Goal: Submit feedback/report problem: Submit feedback/report problem

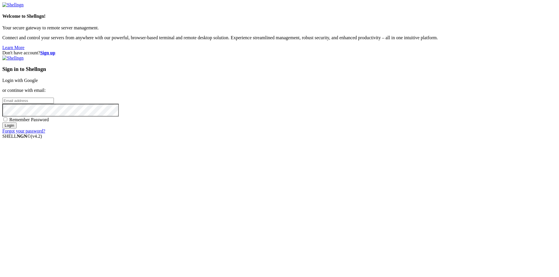
click at [38, 83] on link "Login with Google" at bounding box center [19, 80] width 35 height 5
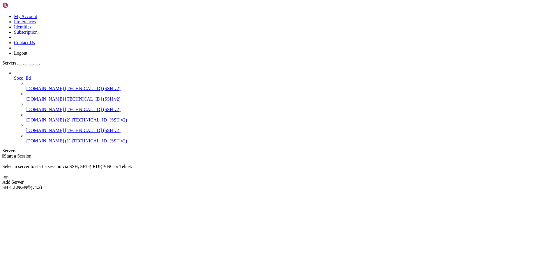
click at [45, 97] on span "[DOMAIN_NAME]" at bounding box center [45, 99] width 38 height 5
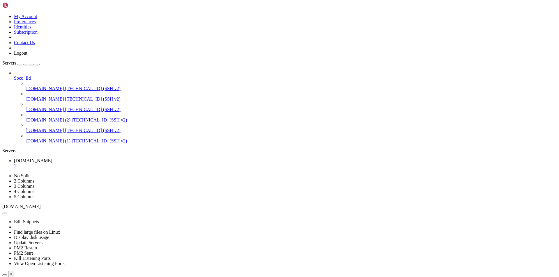
click at [115, 164] on div "" at bounding box center [285, 166] width 542 height 5
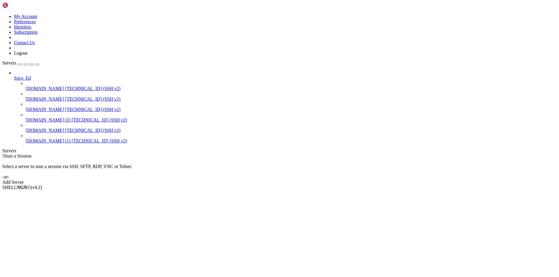
click at [30, 97] on span "[DOMAIN_NAME]" at bounding box center [45, 99] width 38 height 5
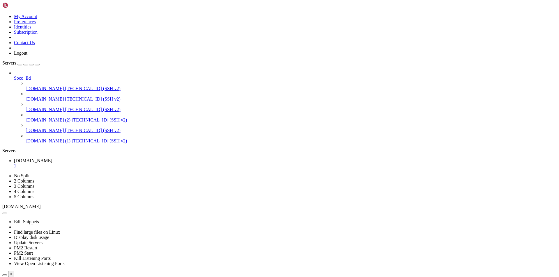
click at [115, 164] on div "" at bounding box center [285, 166] width 542 height 5
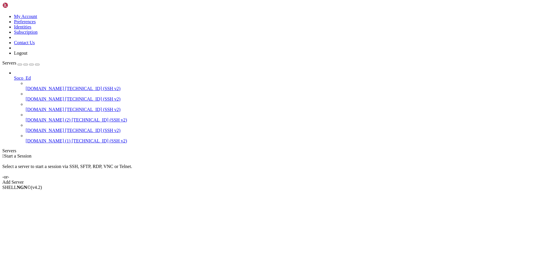
click at [39, 97] on span "[DOMAIN_NAME]" at bounding box center [45, 99] width 38 height 5
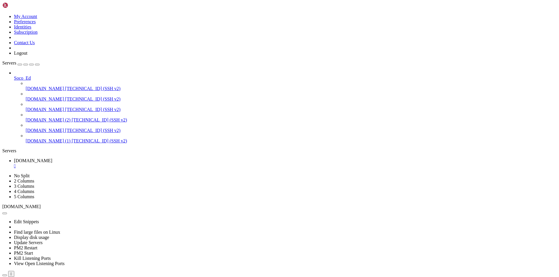
scroll to position [204, 0]
drag, startPoint x: 128, startPoint y: 444, endPoint x: 248, endPoint y: 250, distance: 227.7
click html "Page up drwxrwxr-x 8 ubuntu ubuntu 4.0K [DATE] 11:39 .npm drwxrwxr-x 4 ubuntu u…"
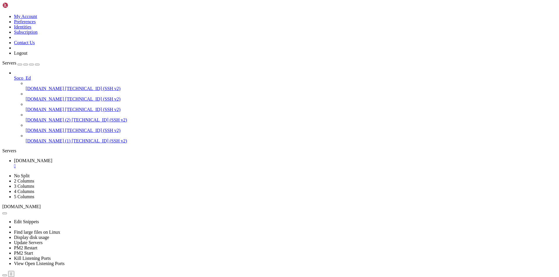
drag, startPoint x: 6, startPoint y: 356, endPoint x: 111, endPoint y: 451, distance: 141.3
drag, startPoint x: 4, startPoint y: 354, endPoint x: 119, endPoint y: 515, distance: 197.3
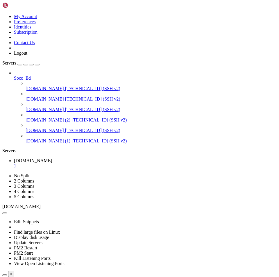
drag, startPoint x: 157, startPoint y: 438, endPoint x: 95, endPoint y: 488, distance: 79.0
drag, startPoint x: 129, startPoint y: 511, endPoint x: 79, endPoint y: 512, distance: 49.5
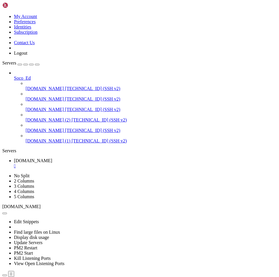
drag, startPoint x: 9, startPoint y: 507, endPoint x: 4, endPoint y: 481, distance: 26.3
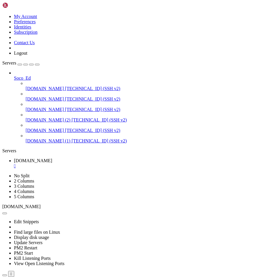
click at [2, 14] on link at bounding box center [2, 14] width 0 height 0
click at [2, 14] on icon at bounding box center [2, 14] width 0 height 0
click at [37, 65] on icon "button" at bounding box center [37, 65] width 0 height 0
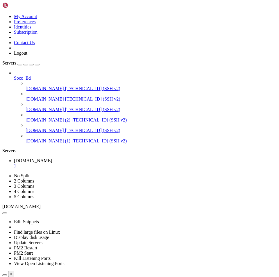
drag, startPoint x: 5, startPoint y: 372, endPoint x: 143, endPoint y: 508, distance: 194.6
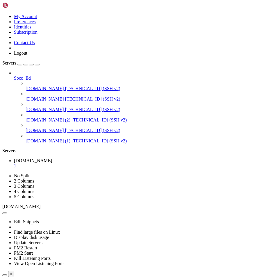
drag, startPoint x: 5, startPoint y: 299, endPoint x: 147, endPoint y: 507, distance: 252.2
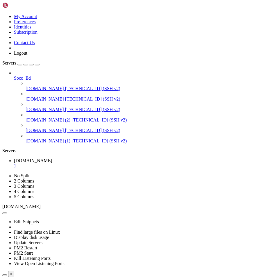
drag, startPoint x: 6, startPoint y: 286, endPoint x: 184, endPoint y: 496, distance: 276.1
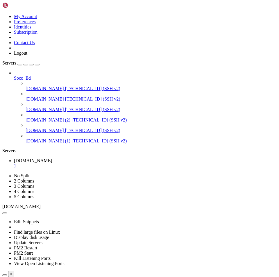
drag, startPoint x: 35, startPoint y: 416, endPoint x: 135, endPoint y: 464, distance: 110.9
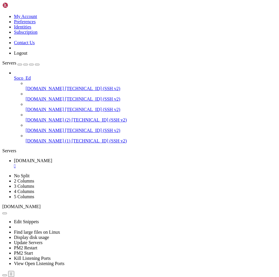
drag, startPoint x: 44, startPoint y: 325, endPoint x: 29, endPoint y: 421, distance: 97.4
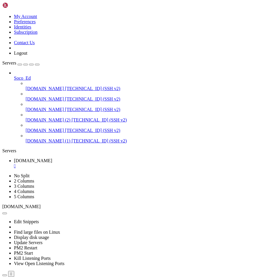
drag, startPoint x: 6, startPoint y: 289, endPoint x: 158, endPoint y: 490, distance: 252.8
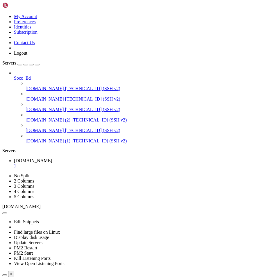
drag, startPoint x: 57, startPoint y: 316, endPoint x: 45, endPoint y: 353, distance: 38.6
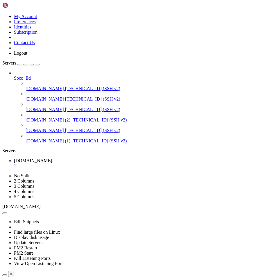
drag, startPoint x: 66, startPoint y: 327, endPoint x: 30, endPoint y: 344, distance: 39.8
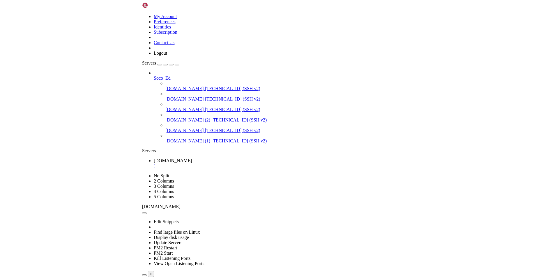
scroll to position [0, 0]
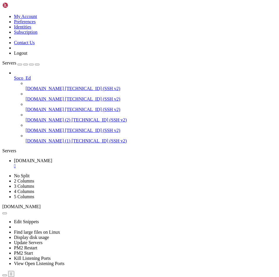
drag, startPoint x: 5, startPoint y: 371, endPoint x: 135, endPoint y: 434, distance: 145.0
drag, startPoint x: 46, startPoint y: 359, endPoint x: 186, endPoint y: 385, distance: 142.1
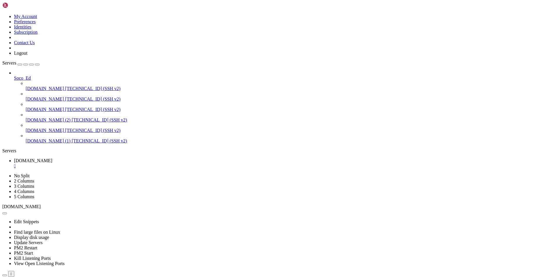
drag, startPoint x: 33, startPoint y: 339, endPoint x: 185, endPoint y: 413, distance: 169.0
drag, startPoint x: 4, startPoint y: 288, endPoint x: 184, endPoint y: 495, distance: 274.7
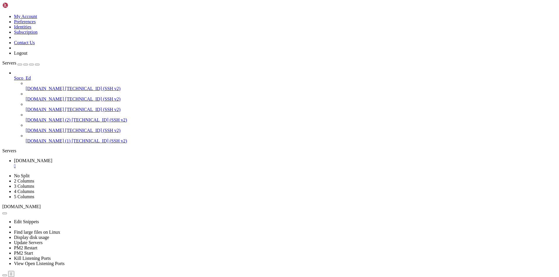
click at [233, 158] on ul "Lms.topic.co.za " at bounding box center [279, 163] width 554 height 10
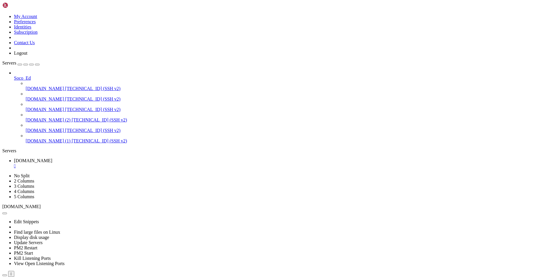
click at [51, 164] on div "" at bounding box center [285, 166] width 542 height 5
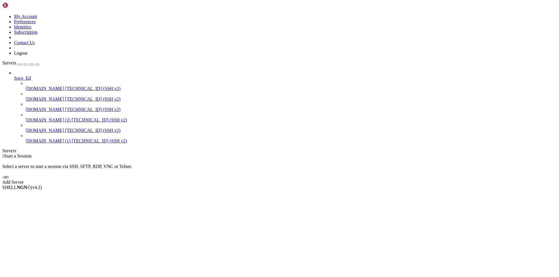
click at [3, 148] on div "Servers" at bounding box center [279, 150] width 554 height 5
click at [2, 14] on icon at bounding box center [2, 14] width 0 height 0
click at [37, 16] on link "My Account" at bounding box center [25, 16] width 23 height 5
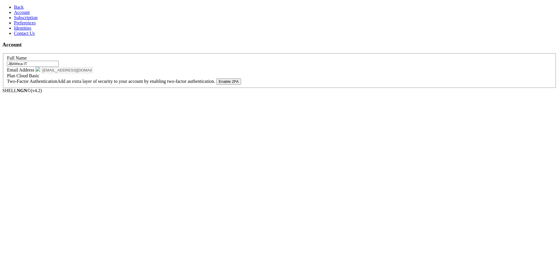
click at [26, 31] on span "Identities" at bounding box center [22, 28] width 17 height 5
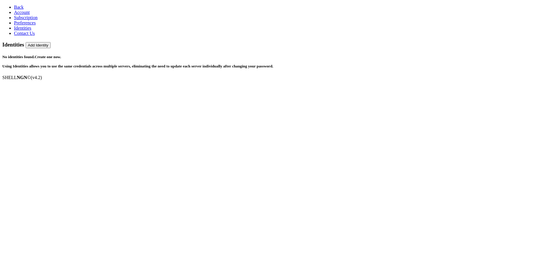
click at [14, 36] on icon at bounding box center [14, 33] width 0 height 5
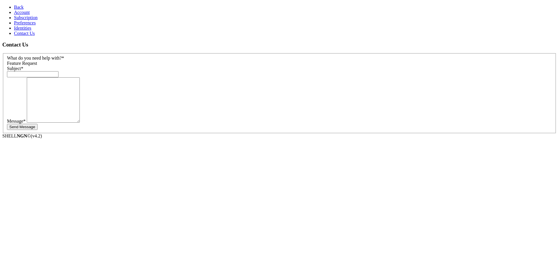
click at [37, 61] on span "Feature Request" at bounding box center [22, 63] width 30 height 5
click at [58, 71] on input "text" at bounding box center [32, 74] width 51 height 6
type input "Please delete my account"
click at [76, 91] on textarea "To enrich screen reader interactions, please activate Accessibility in Grammarl…" at bounding box center [53, 99] width 53 height 45
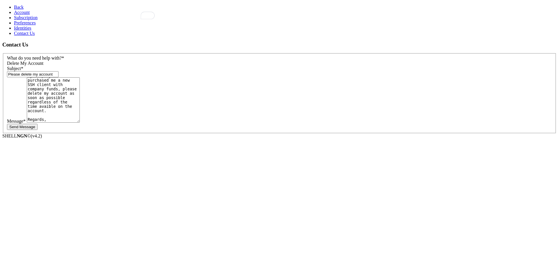
scroll to position [37, 0]
type textarea "Good Day Team, My compnay has purchased me a new SSH client with company funds,…"
click at [38, 124] on button "Send Message" at bounding box center [22, 127] width 31 height 6
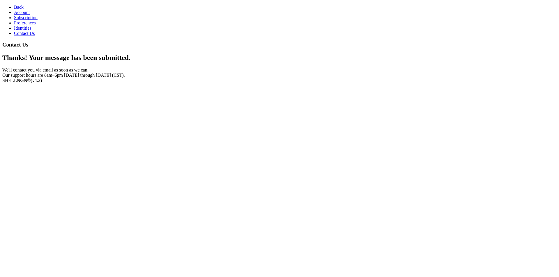
click at [14, 9] on span "Back" at bounding box center [19, 7] width 10 height 5
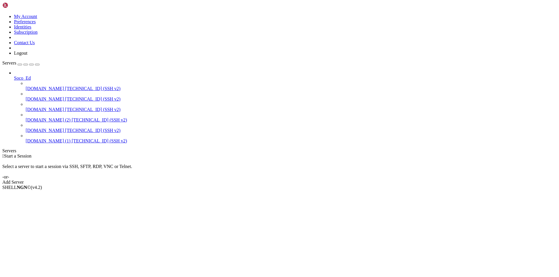
click at [2, 14] on icon at bounding box center [2, 14] width 0 height 0
click at [27, 56] on link "Logout" at bounding box center [20, 53] width 13 height 5
